Goal: Communication & Community: Answer question/provide support

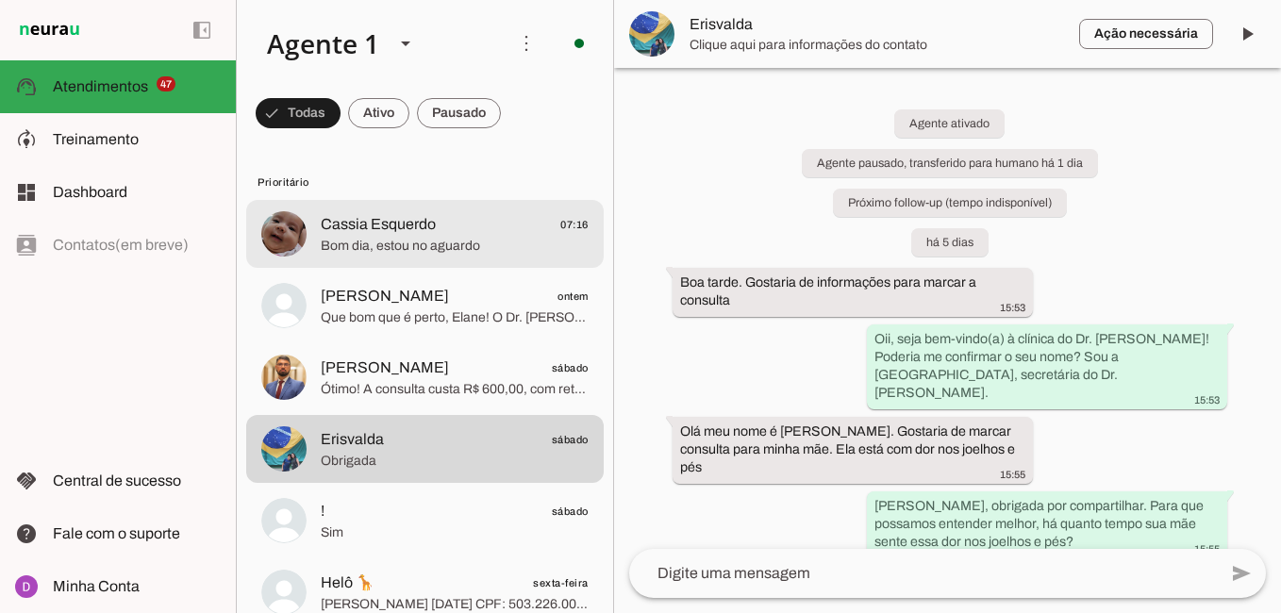
click at [400, 241] on span "Bom dia, estou no aguardo" at bounding box center [455, 246] width 268 height 19
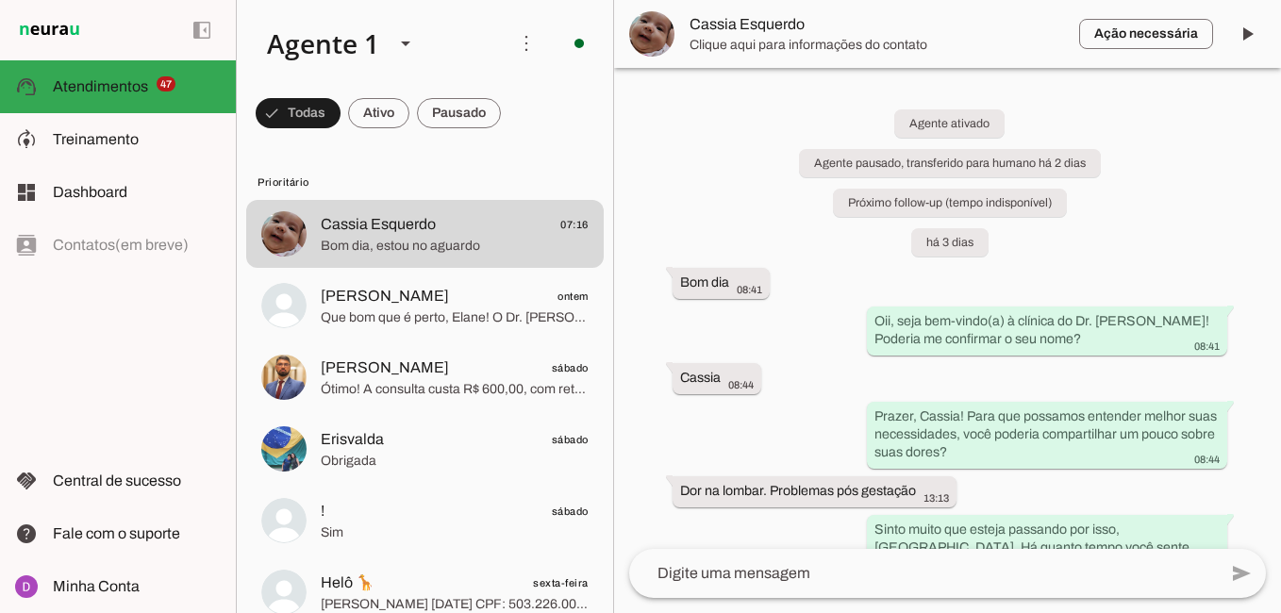
scroll to position [1060, 0]
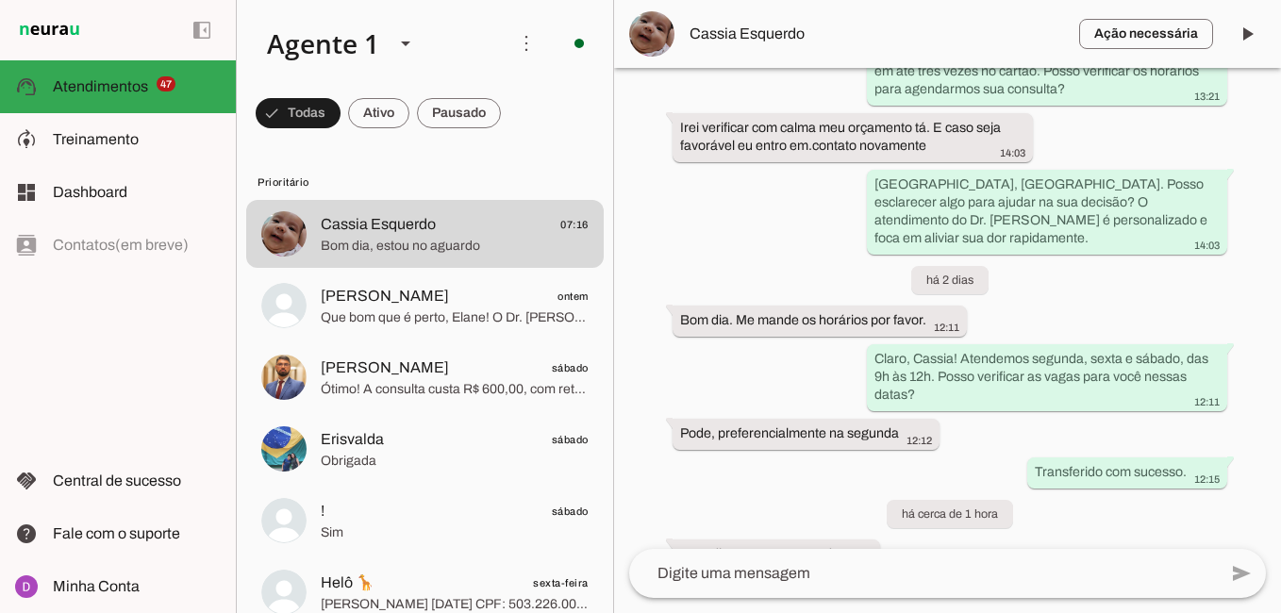
click at [724, 565] on textarea at bounding box center [923, 573] width 588 height 23
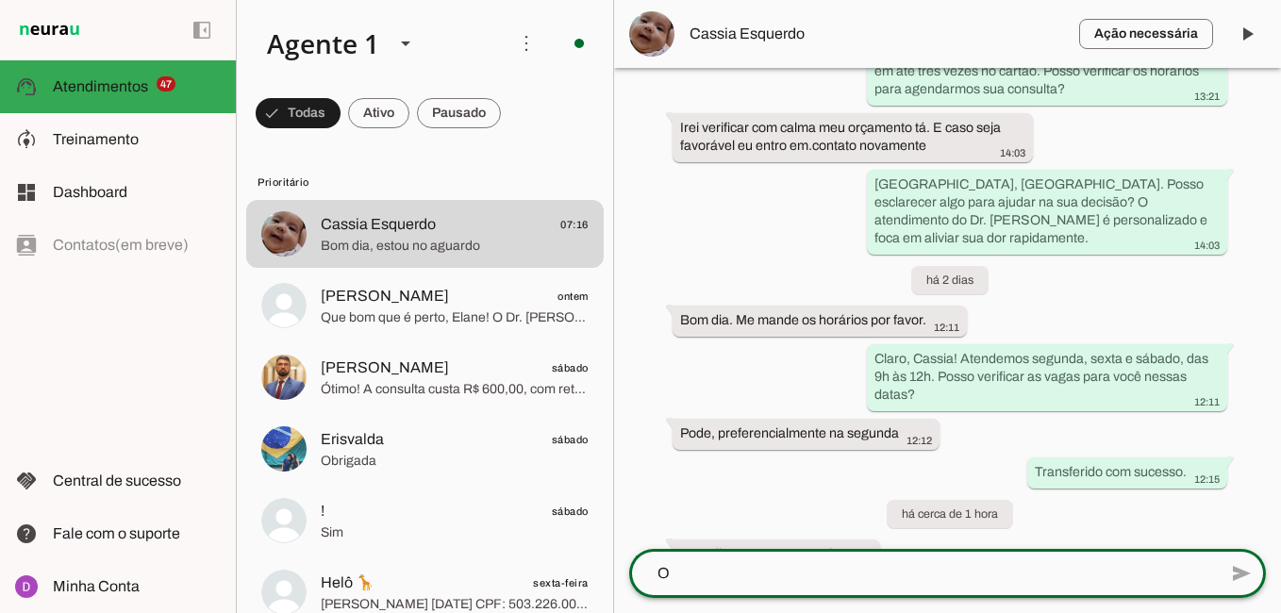
scroll to position [0, 0]
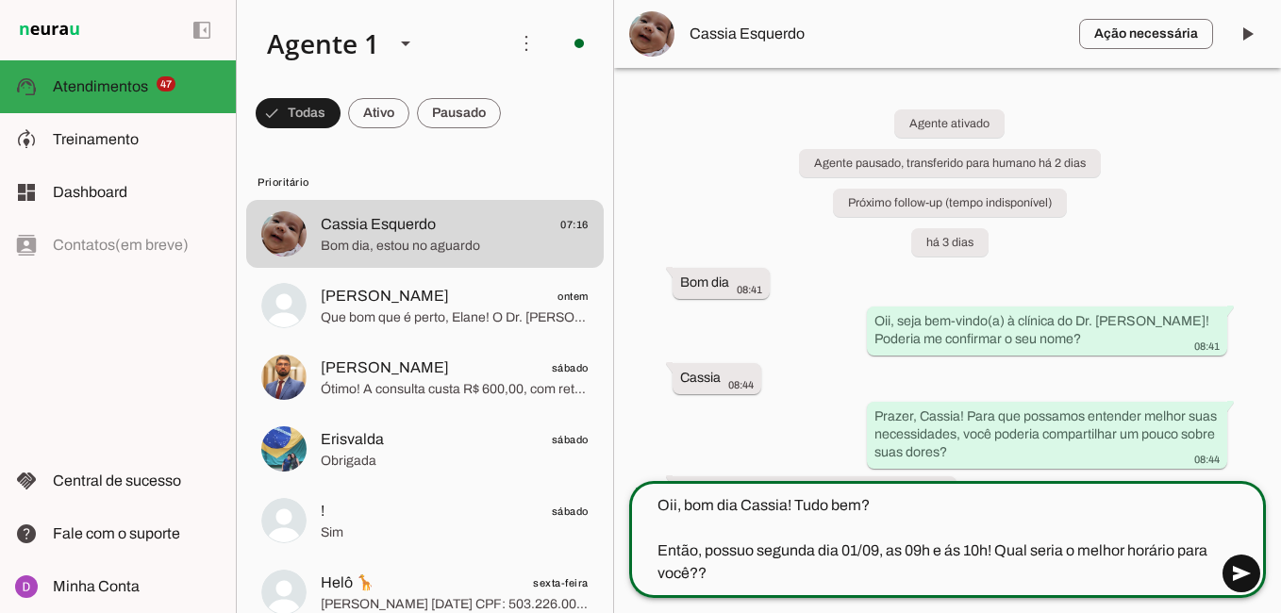
type textarea "Oii, bom dia Cassia! Tudo bem? Então, possuo segunda dia 01/09, as 09h e ás 10h…"
type md-outlined-text-field "Oii, bom dia Cassia! Tudo bem? Então, possuo segunda dia 01/09, as 09h e ás 10h…"
click at [1225, 568] on span at bounding box center [1241, 573] width 45 height 45
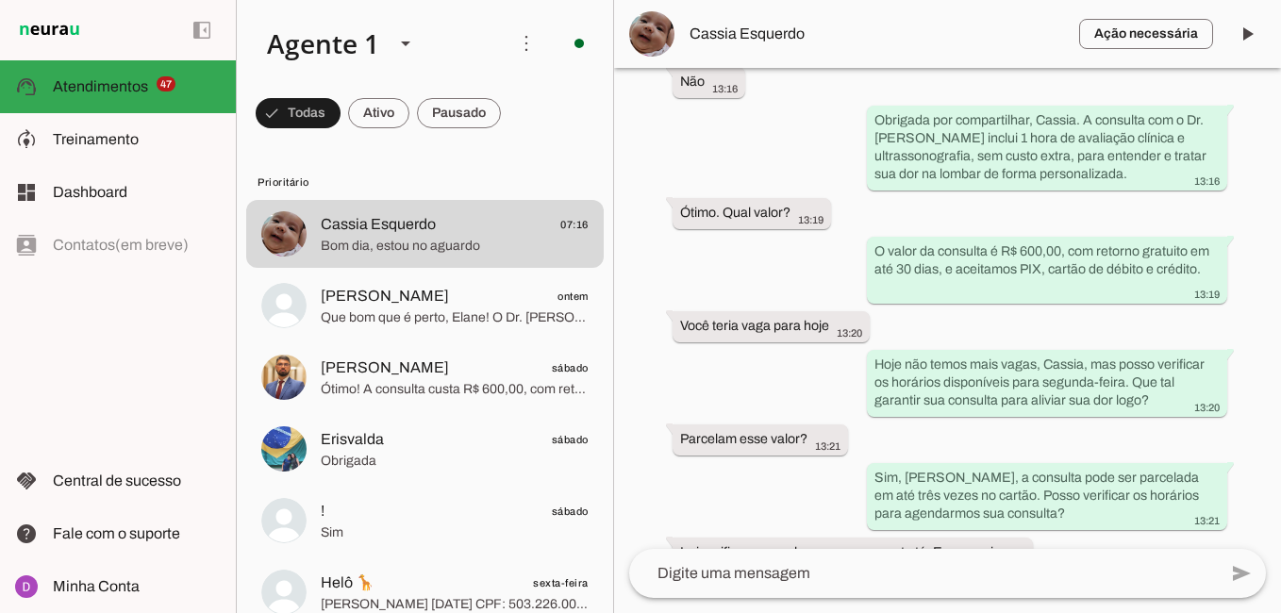
scroll to position [1151, 0]
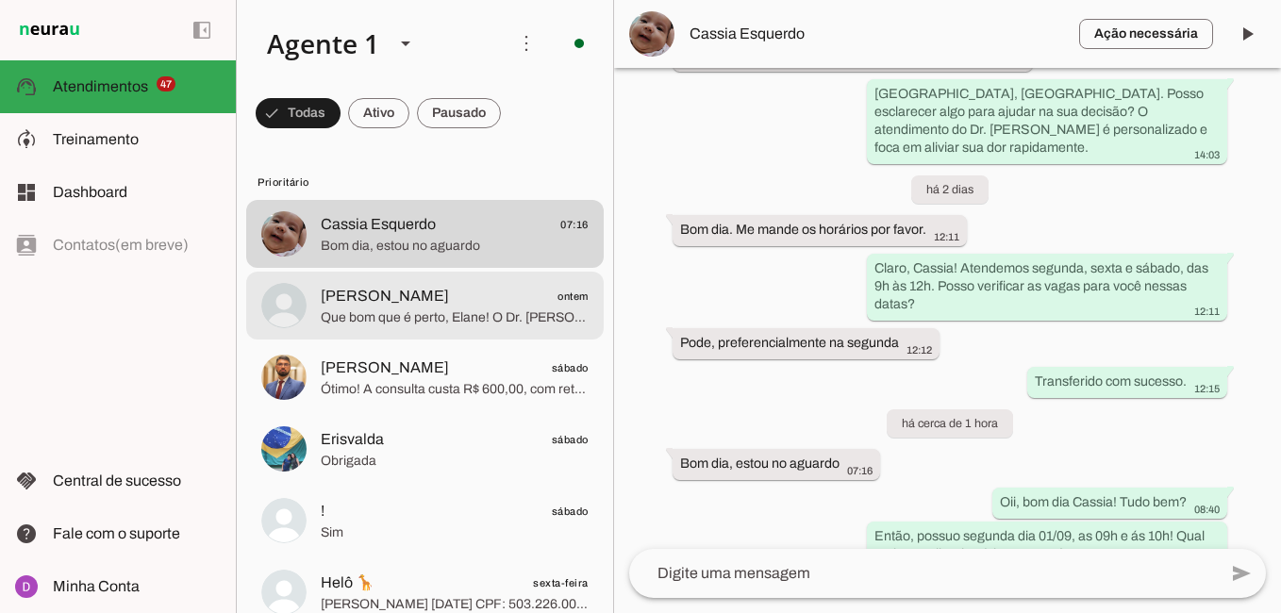
click at [468, 302] on span "[PERSON_NAME] ontem" at bounding box center [455, 297] width 268 height 24
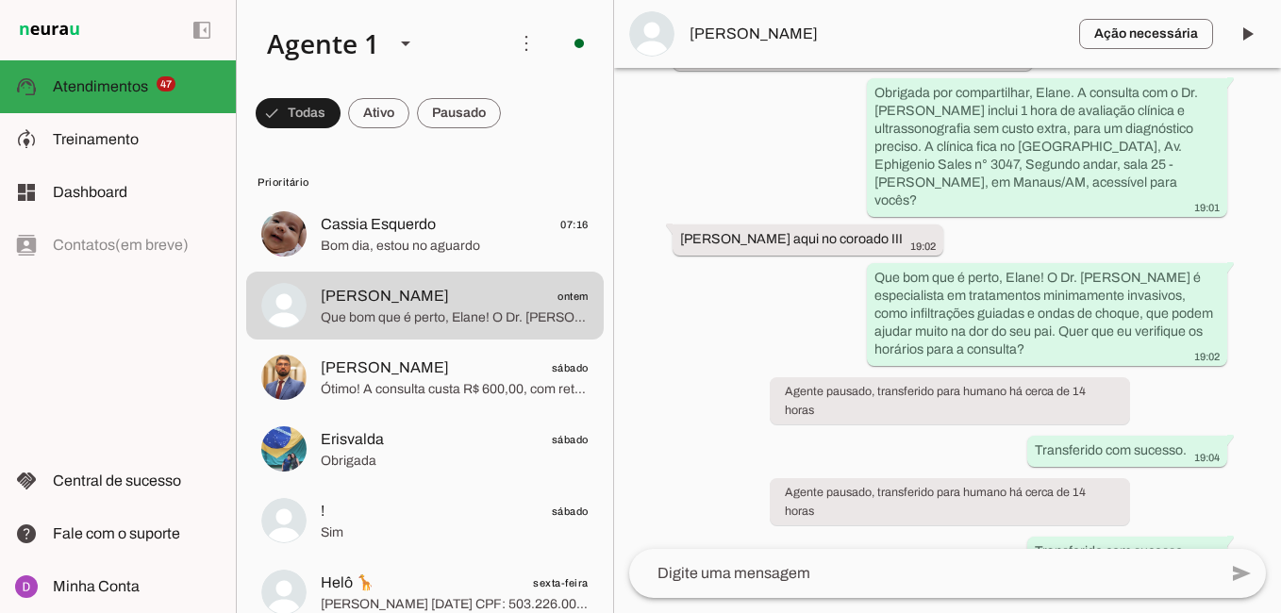
scroll to position [1059, 0]
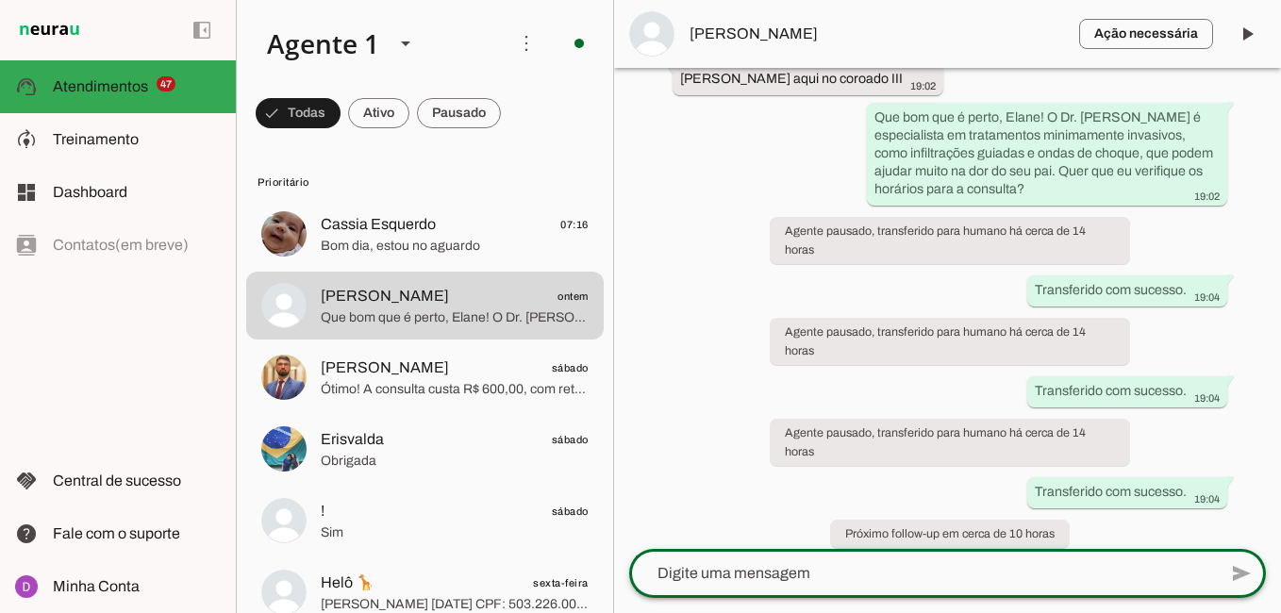
click at [786, 565] on textarea at bounding box center [923, 573] width 588 height 23
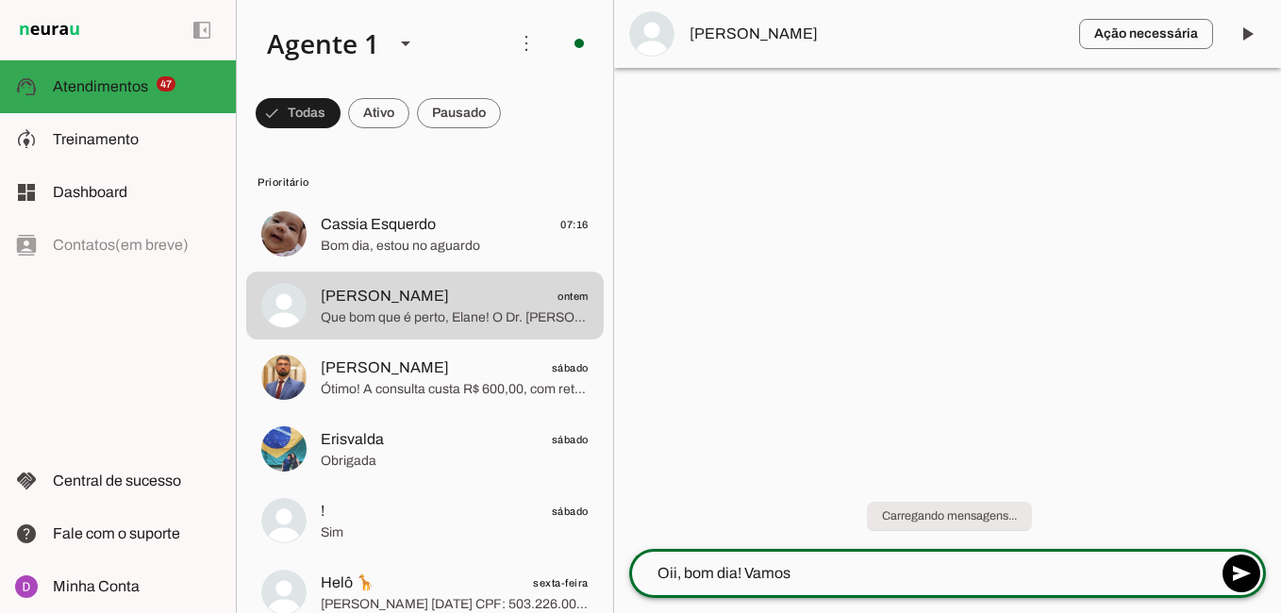
type textarea "Oii, bom dia! Vamos"
type md-outlined-text-field "Oii, bom dia! Vamos"
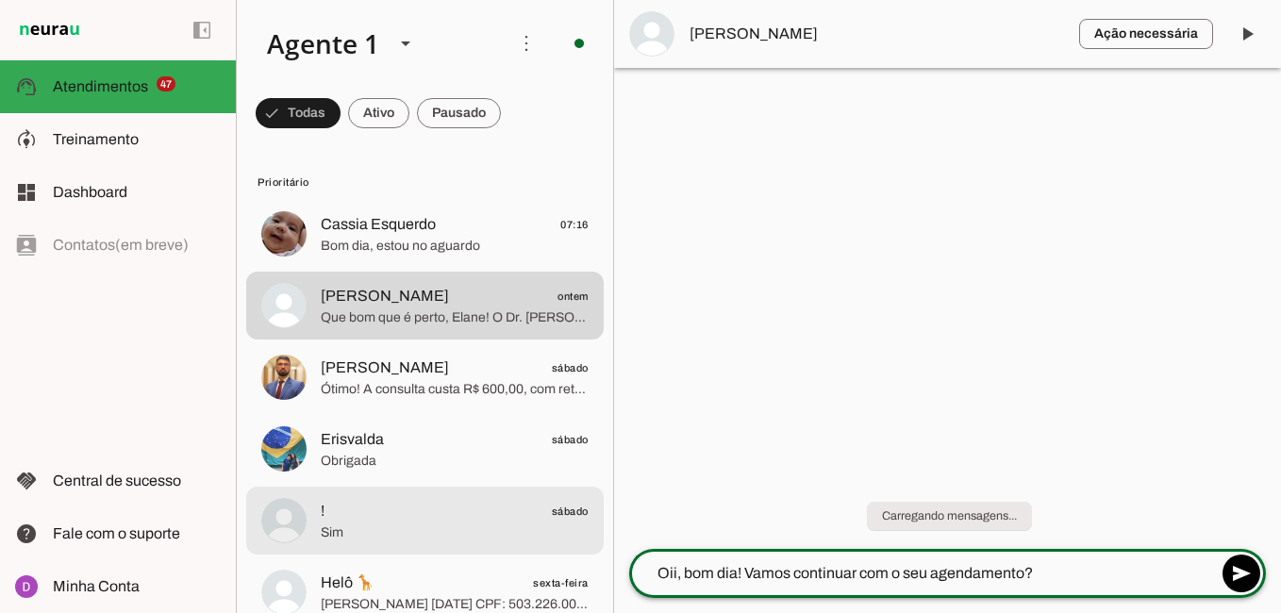
drag, startPoint x: 1092, startPoint y: 563, endPoint x: 573, endPoint y: 537, distance: 519.4
click at [575, 537] on div "Agente 1 Criar Agente Você atingiu o limite de IAs Neurau permitidas. Atualize …" at bounding box center [758, 306] width 1045 height 613
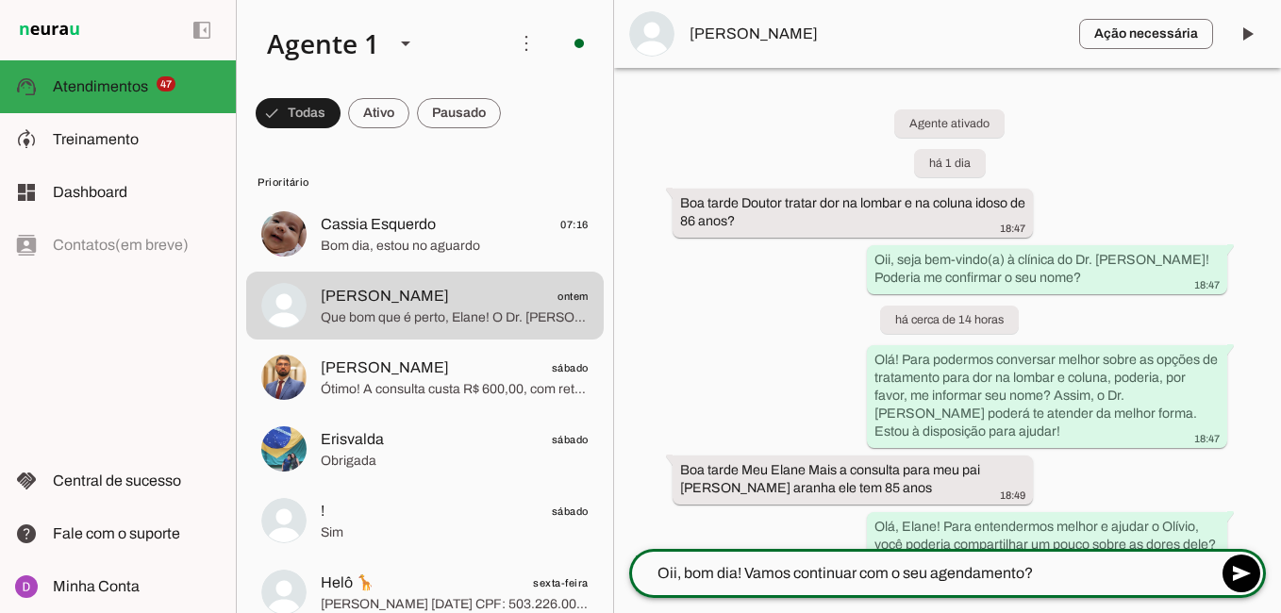
type textarea "Oii, bom dia! Vamos continuar com o seu agendamento?"
type md-outlined-text-field "Oii, bom dia! Vamos continuar com o seu agendamento?"
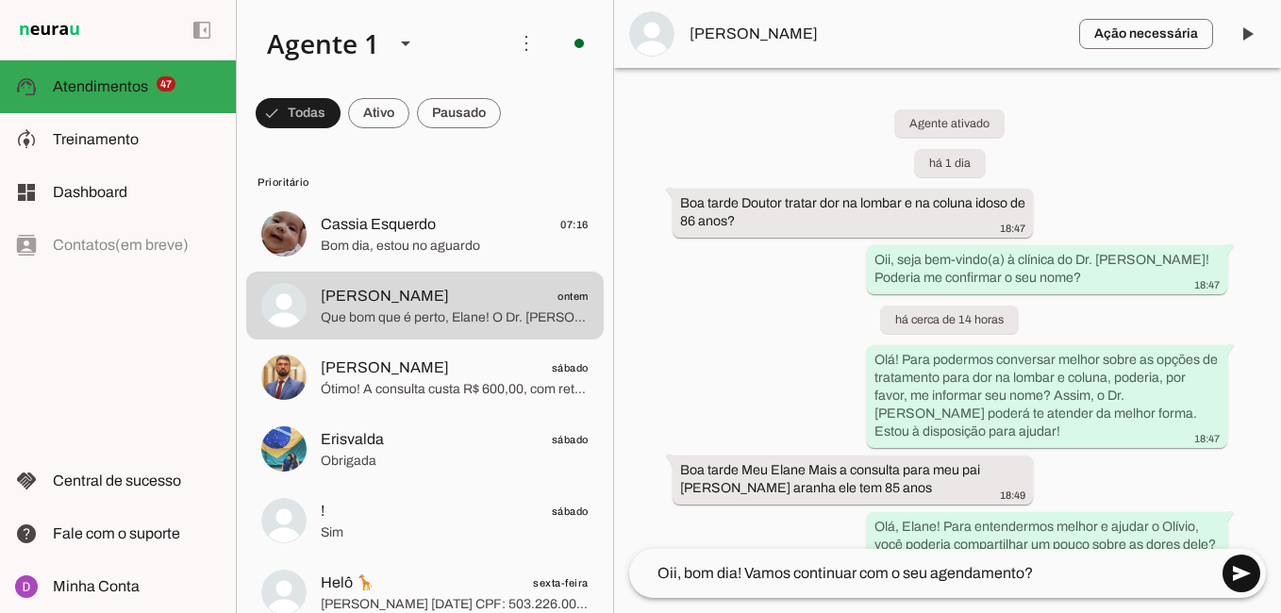
click at [1246, 582] on span at bounding box center [1241, 573] width 45 height 45
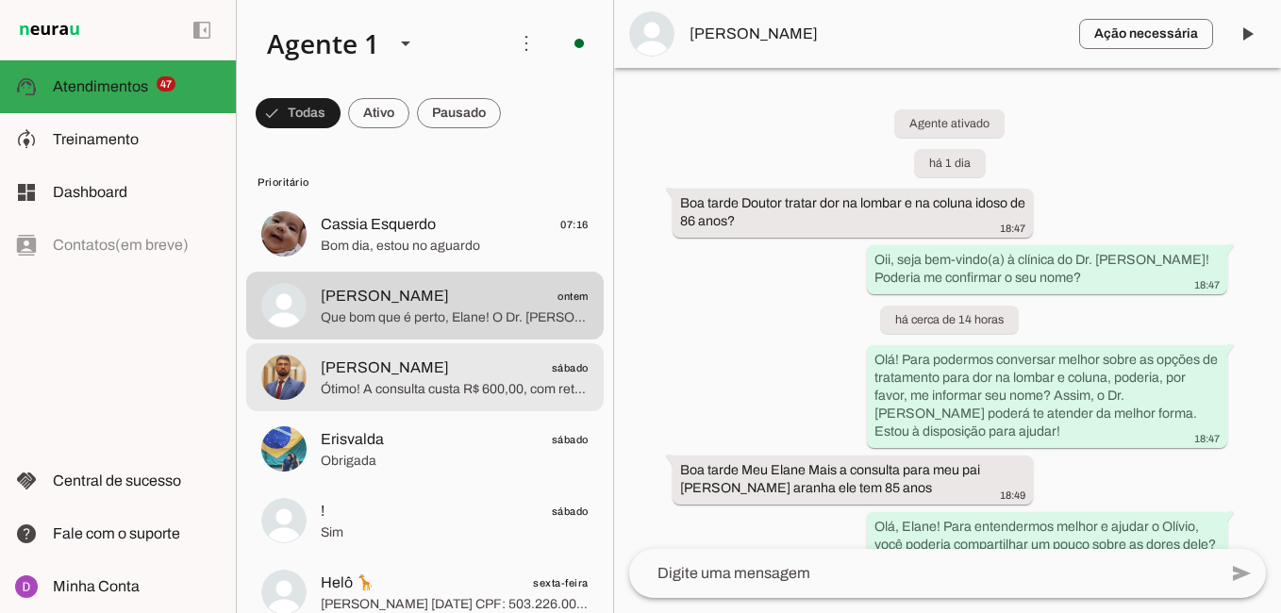
click at [454, 357] on span "[PERSON_NAME] sábado" at bounding box center [455, 369] width 268 height 24
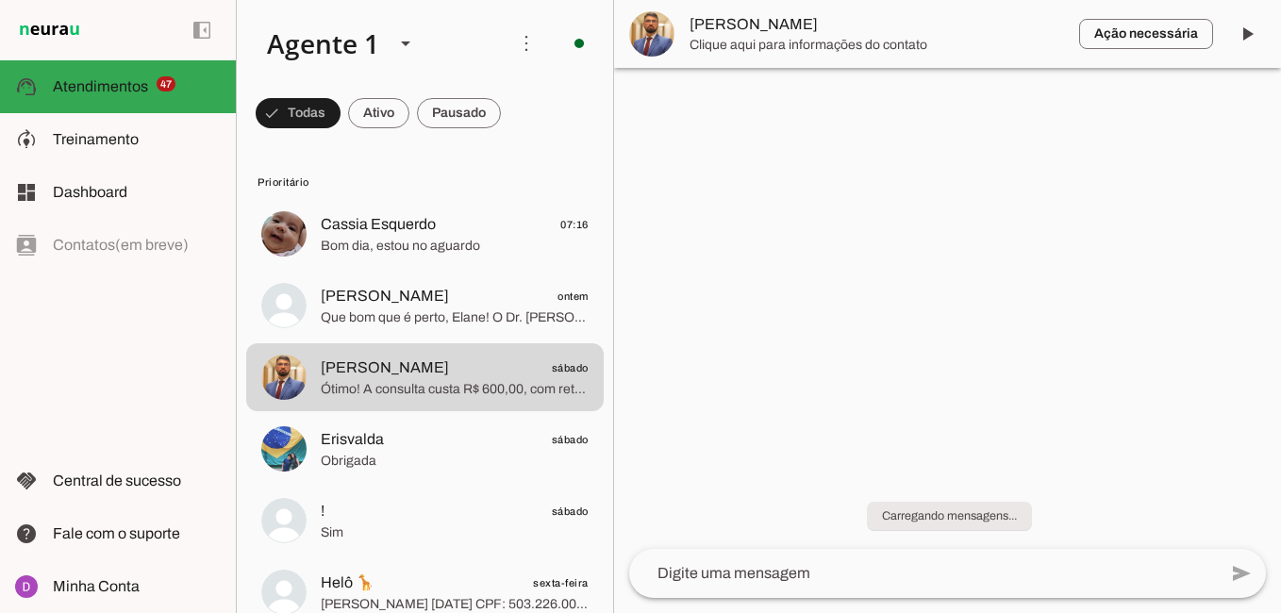
click at [818, 578] on textarea at bounding box center [923, 573] width 588 height 23
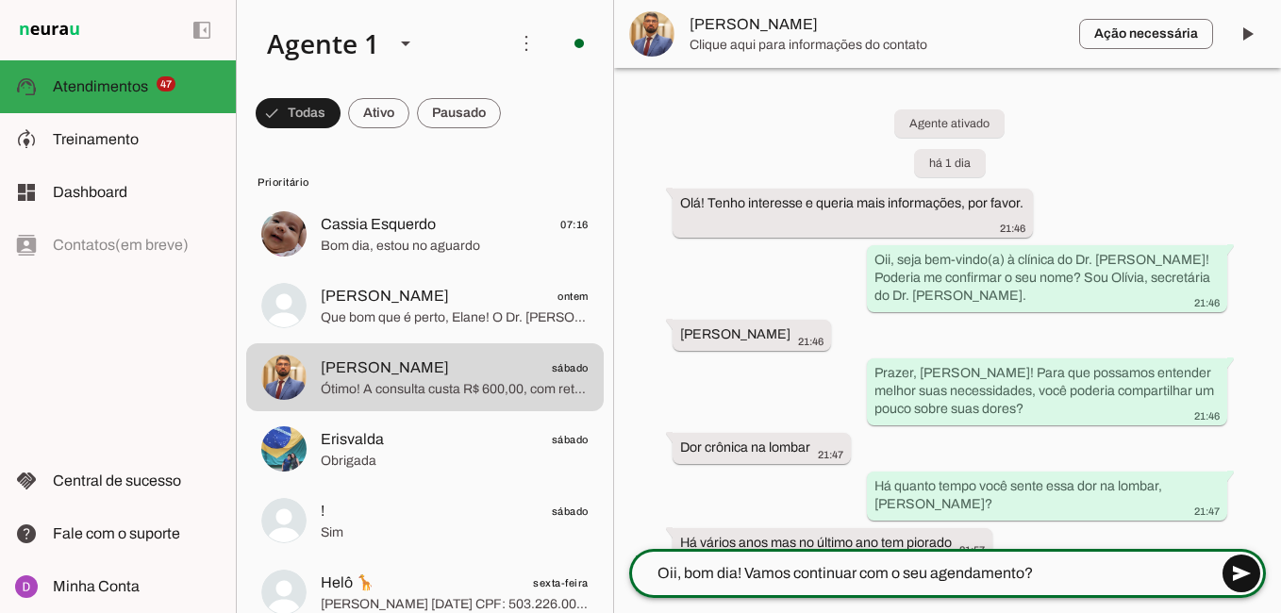
type textarea "Oii, bom dia! Vamos continuar com o seu agendamento?"
click at [1242, 569] on span at bounding box center [1241, 573] width 45 height 45
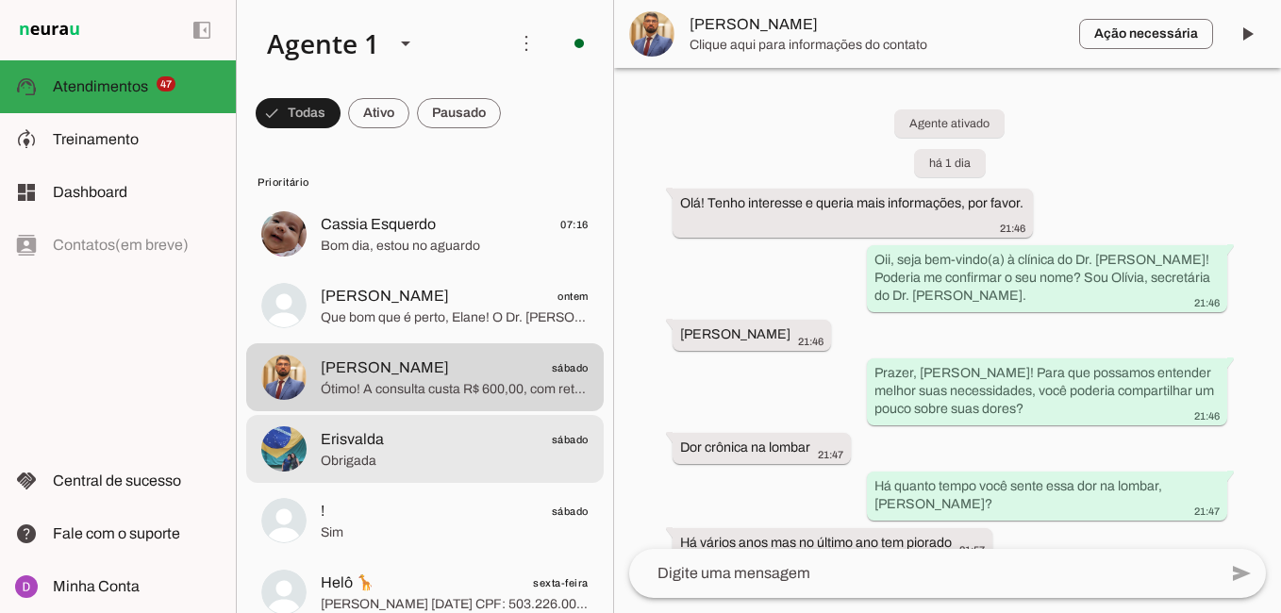
click at [352, 456] on span "Obrigada" at bounding box center [455, 461] width 268 height 19
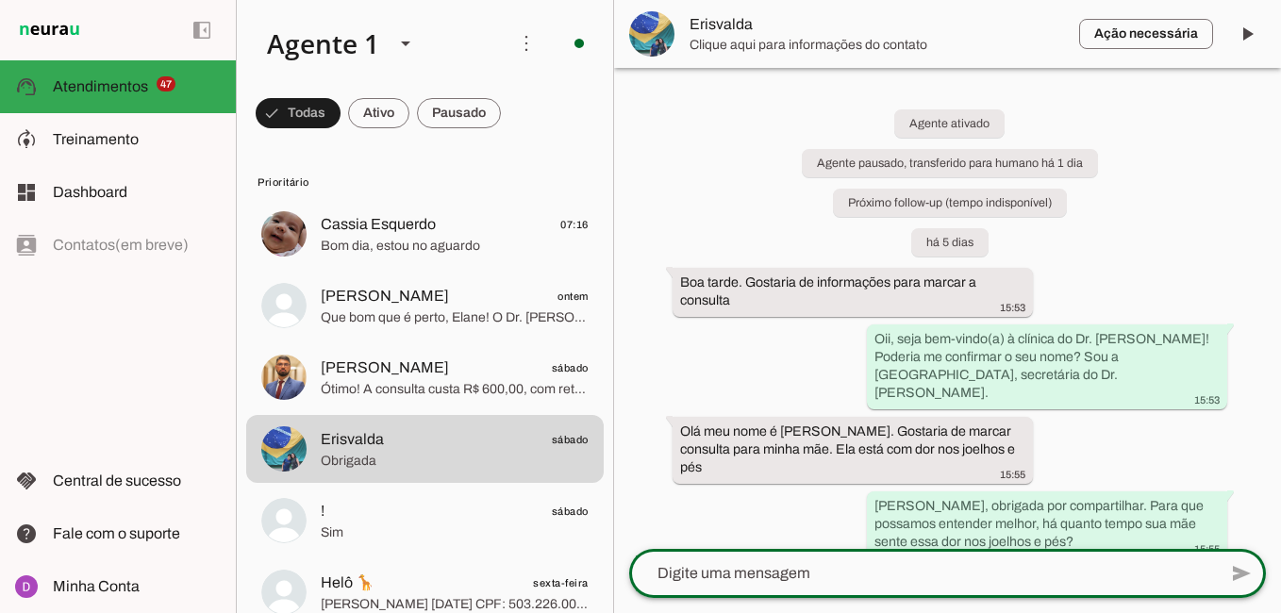
click at [873, 571] on textarea at bounding box center [923, 573] width 588 height 23
type textarea "Oii, bom dia! Vamos continuar com o seu agendamento?"
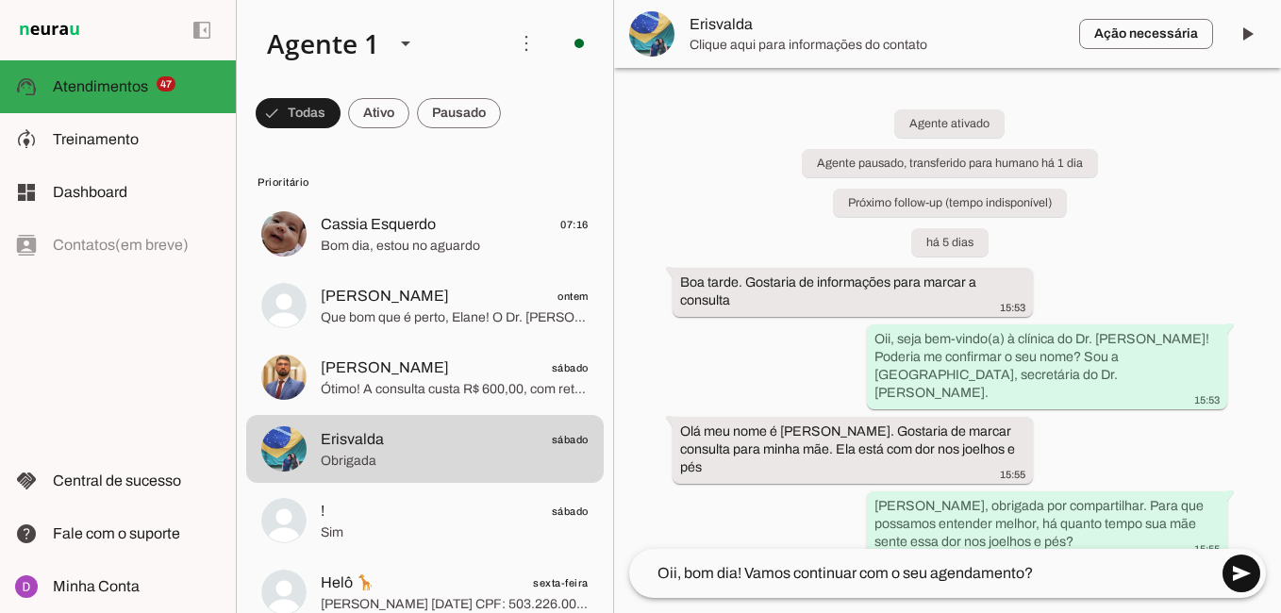
click at [1237, 574] on span at bounding box center [1241, 573] width 45 height 45
